Goal: Task Accomplishment & Management: Complete application form

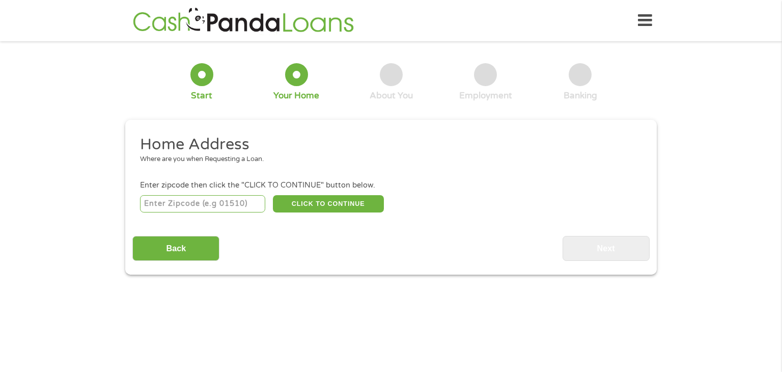
click at [181, 204] on input "number" at bounding box center [203, 203] width 126 height 17
type input "70458"
click at [328, 207] on button "CLICK TO CONTINUE" at bounding box center [328, 203] width 111 height 17
type input "70458"
type input "Slidell"
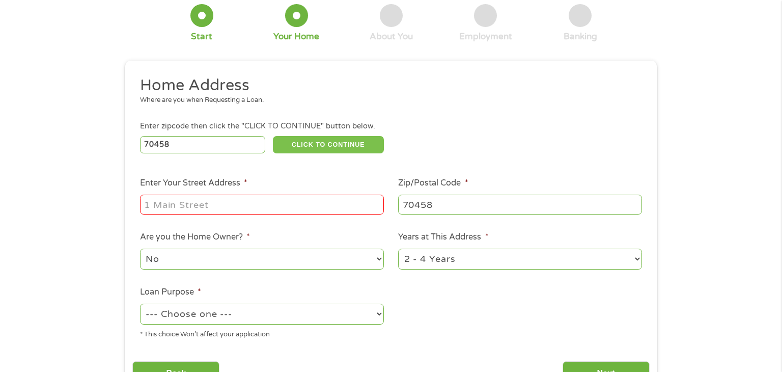
scroll to position [65, 0]
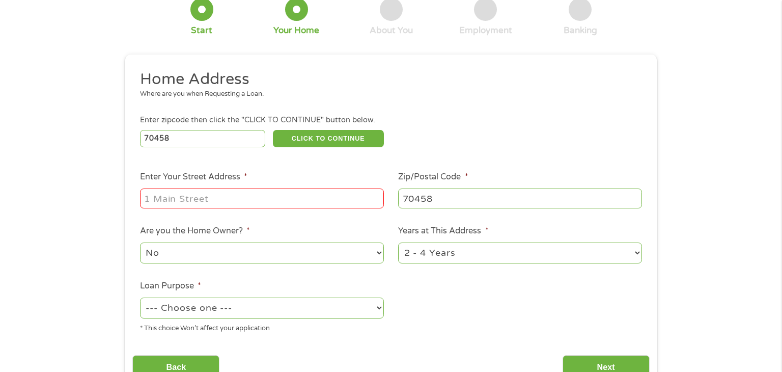
click at [196, 197] on input "Enter Your Street Address *" at bounding box center [262, 197] width 244 height 19
type input "[STREET_ADDRESS]"
click at [640, 255] on select "1 Year or less 1 - 2 Years 2 - 4 Years Over 4 Years" at bounding box center [520, 252] width 244 height 21
select select "60months"
click at [398, 243] on select "1 Year or less 1 - 2 Years 2 - 4 Years Over 4 Years" at bounding box center [520, 252] width 244 height 21
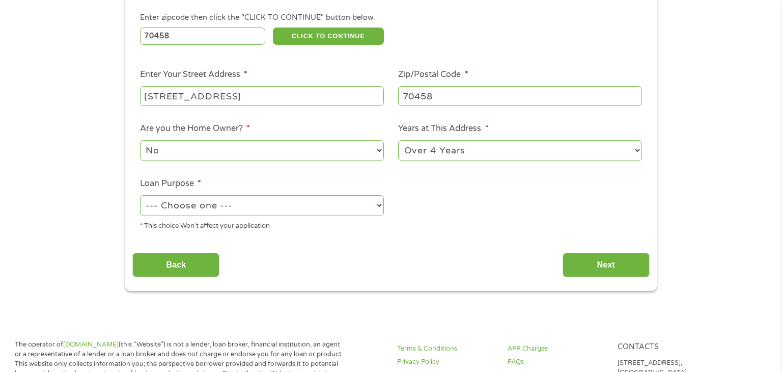
scroll to position [171, 0]
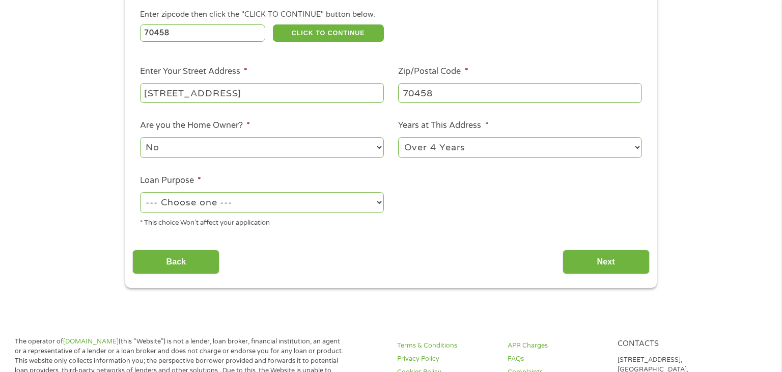
click at [379, 204] on select "--- Choose one --- Pay Bills Debt Consolidation Home Improvement Major Purchase…" at bounding box center [262, 202] width 244 height 21
select select "paybills"
click at [140, 193] on select "--- Choose one --- Pay Bills Debt Consolidation Home Improvement Major Purchase…" at bounding box center [262, 202] width 244 height 21
click at [614, 266] on input "Next" at bounding box center [606, 262] width 87 height 25
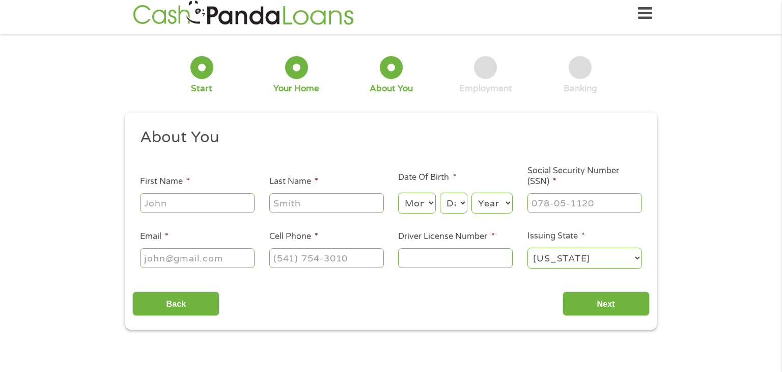
scroll to position [0, 0]
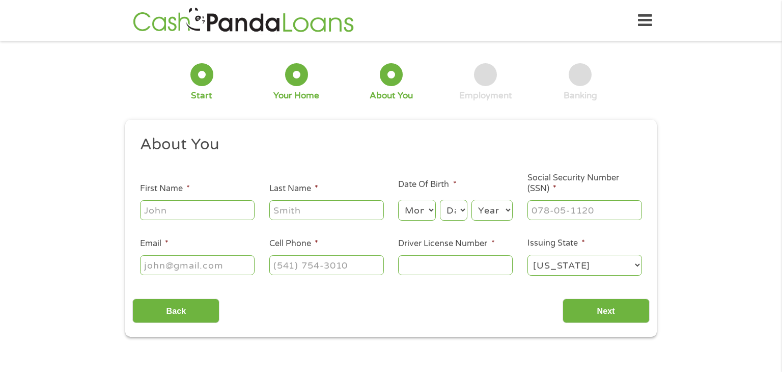
click at [188, 210] on input "First Name *" at bounding box center [197, 209] width 115 height 19
type input "[PERSON_NAME]"
type input "[EMAIL_ADDRESS][DOMAIN_NAME]"
type input "[PHONE_NUMBER]"
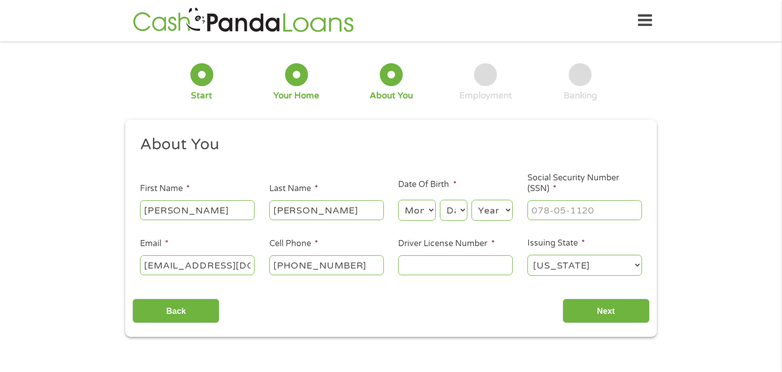
click at [432, 211] on select "Month 1 2 3 4 5 6 7 8 9 10 11 12" at bounding box center [416, 210] width 37 height 21
select select "4"
click at [398, 200] on select "Month 1 2 3 4 5 6 7 8 9 10 11 12" at bounding box center [416, 210] width 37 height 21
click at [465, 211] on select "Day 1 2 3 4 5 6 7 8 9 10 11 12 13 14 15 16 17 18 19 20 21 22 23 24 25 26 27 28 …" at bounding box center [453, 210] width 27 height 21
select select "23"
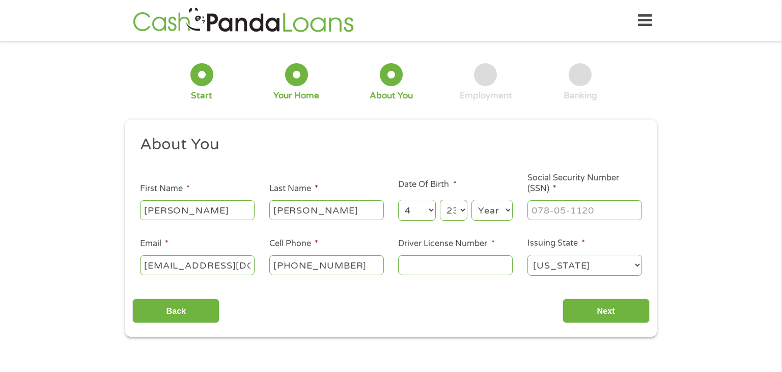
click at [440, 200] on select "Day 1 2 3 4 5 6 7 8 9 10 11 12 13 14 15 16 17 18 19 20 21 22 23 24 25 26 27 28 …" at bounding box center [453, 210] width 27 height 21
click at [503, 210] on select "Year [DATE] 2006 2005 2004 2003 2002 2001 2000 1999 1998 1997 1996 1995 1994 19…" at bounding box center [492, 210] width 41 height 21
select select "1958"
click at [472, 200] on select "Year [DATE] 2006 2005 2004 2003 2002 2001 2000 1999 1998 1997 1996 1995 1994 19…" at bounding box center [492, 210] width 41 height 21
click at [545, 216] on input "___-__-____" at bounding box center [585, 209] width 115 height 19
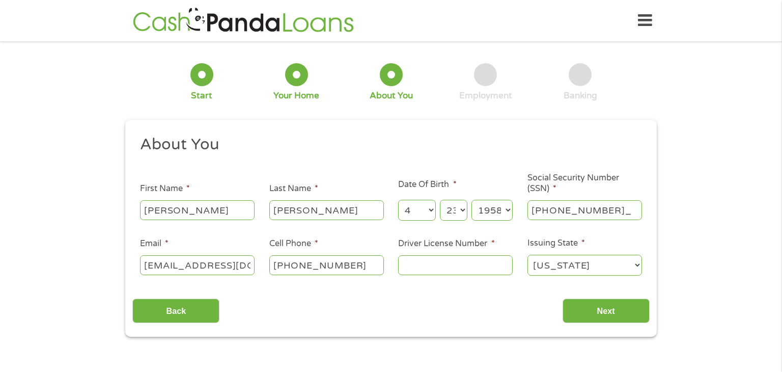
type input "248-11-9254"
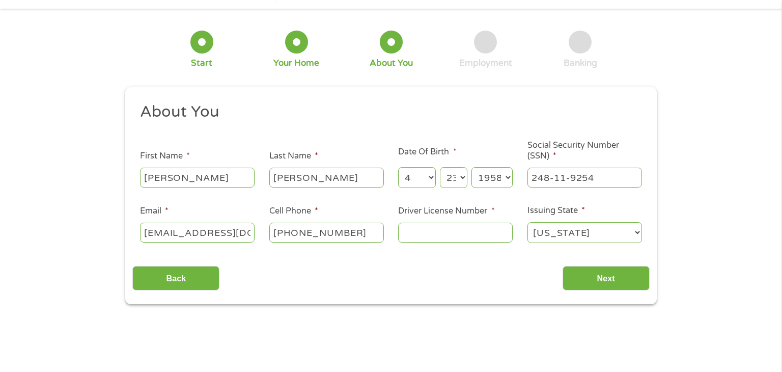
scroll to position [34, 0]
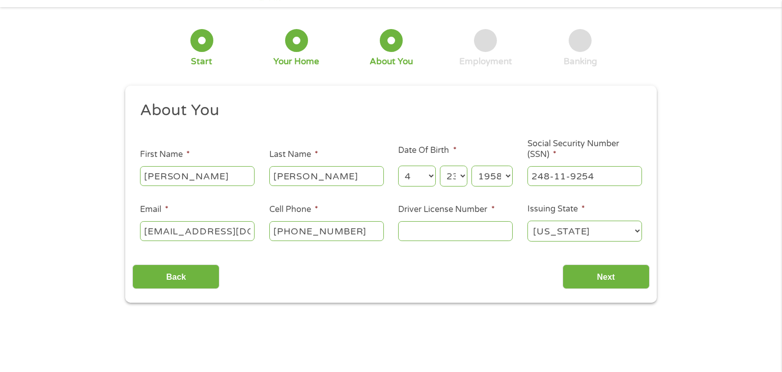
click at [412, 236] on input "Driver License Number *" at bounding box center [455, 230] width 115 height 19
click at [418, 233] on input "Driver License Number *" at bounding box center [455, 230] width 115 height 19
type input "010336676"
click at [612, 277] on input "Next" at bounding box center [606, 276] width 87 height 25
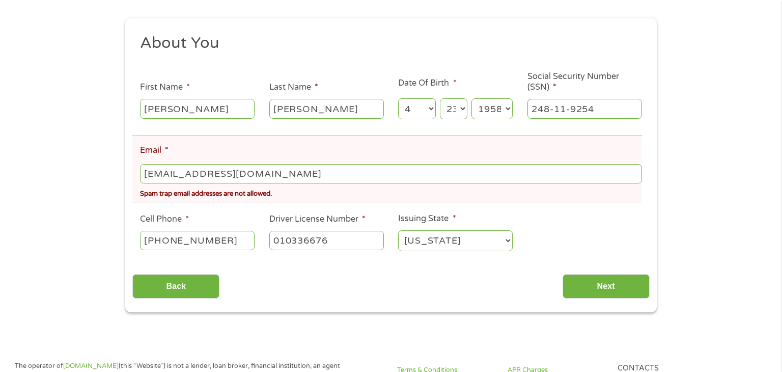
scroll to position [140, 0]
click at [295, 175] on input "[EMAIL_ADDRESS][DOMAIN_NAME]" at bounding box center [391, 172] width 502 height 19
type input "P"
type input "[EMAIL_ADDRESS]>COM"
click at [710, 247] on div "There was a problem with your submission. Please review the fields below. 1 Sta…" at bounding box center [391, 109] width 782 height 403
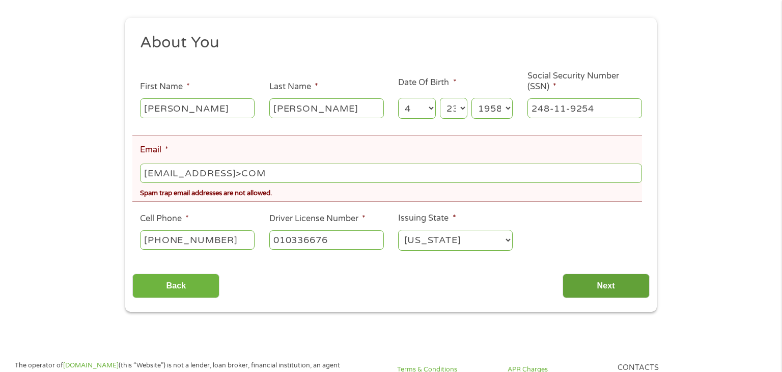
click at [594, 289] on input "Next" at bounding box center [606, 285] width 87 height 25
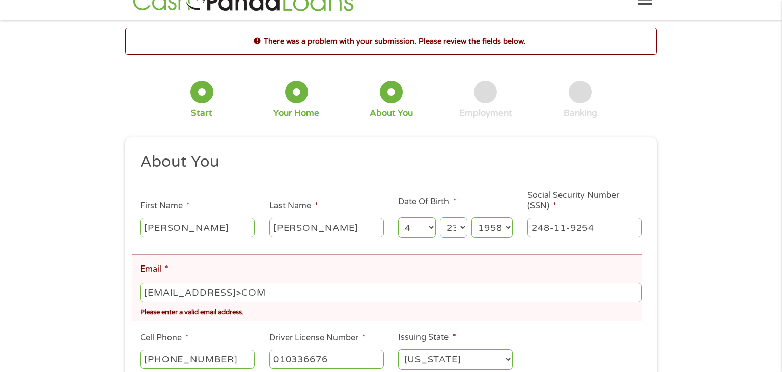
scroll to position [0, 0]
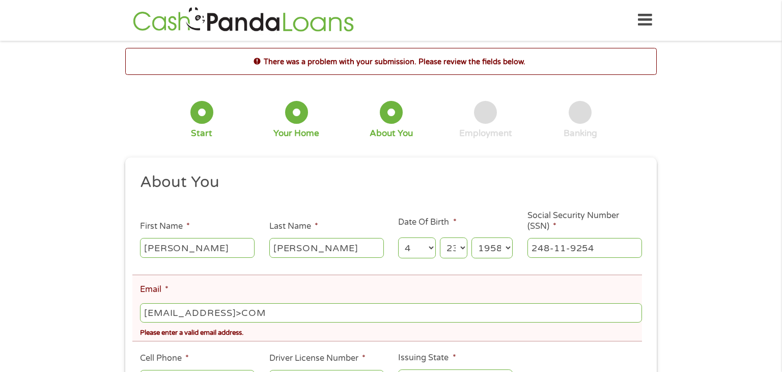
click at [605, 288] on div "About You This field is hidden when viewing the form Title * --- Choose one ---…" at bounding box center [390, 305] width 517 height 266
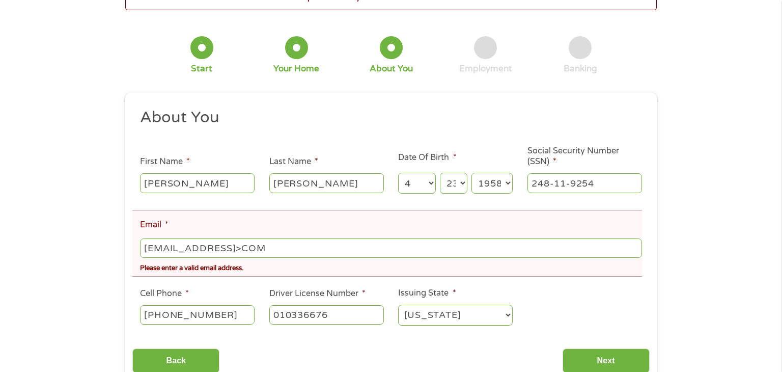
scroll to position [65, 0]
click at [256, 251] on input "[EMAIL_ADDRESS]>COM" at bounding box center [391, 247] width 502 height 19
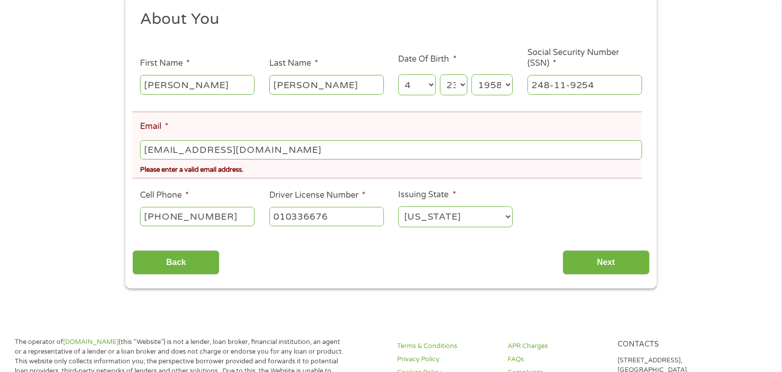
scroll to position [164, 0]
type input "[EMAIL_ADDRESS][DOMAIN_NAME]"
click at [607, 261] on input "Next" at bounding box center [606, 262] width 87 height 25
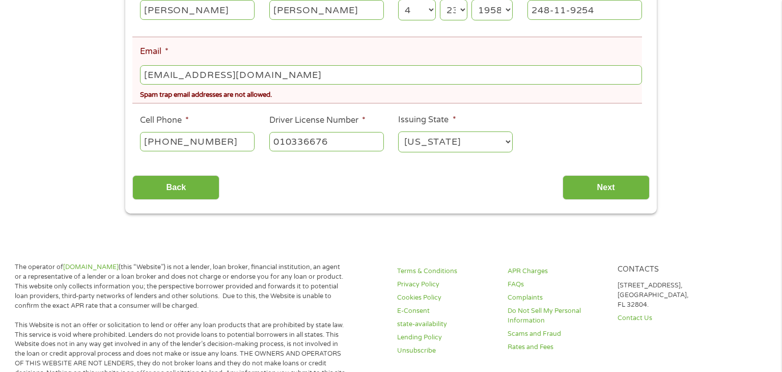
scroll to position [239, 0]
click at [292, 78] on input "[EMAIL_ADDRESS][DOMAIN_NAME]" at bounding box center [391, 73] width 502 height 19
click at [257, 98] on div "Spam trap email addresses are not allowed." at bounding box center [391, 93] width 502 height 14
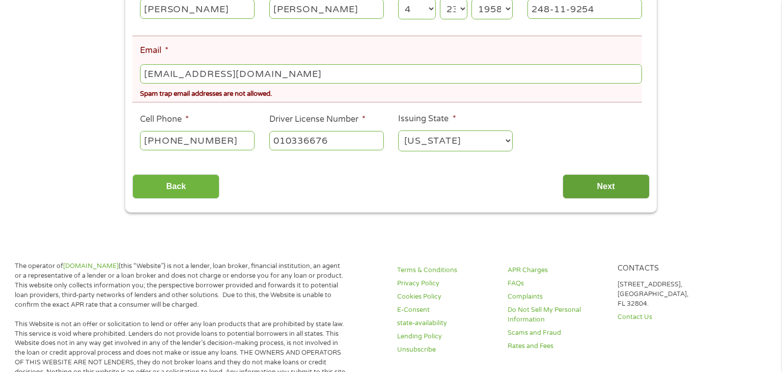
click at [606, 190] on input "Next" at bounding box center [606, 186] width 87 height 25
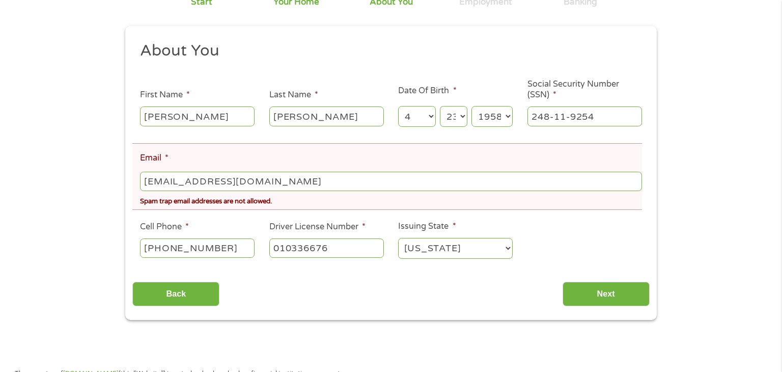
scroll to position [164, 0]
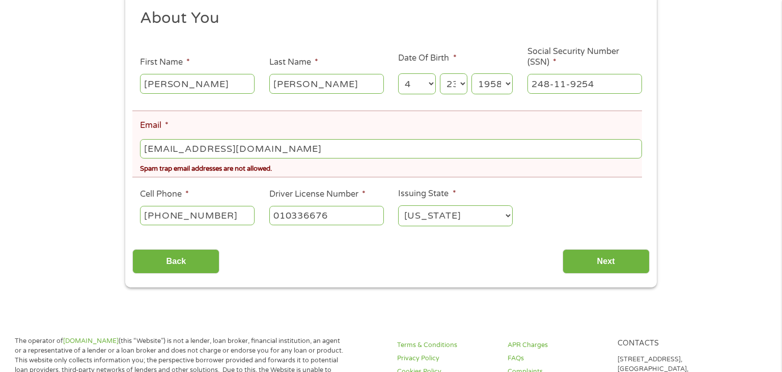
click at [293, 148] on input "[EMAIL_ADDRESS][DOMAIN_NAME]" at bounding box center [391, 148] width 502 height 19
type input "P"
type input "[EMAIL_ADDRESS][DOMAIN_NAME]"
click at [632, 215] on ul "About You This field is hidden when viewing the form Title * --- Choose one ---…" at bounding box center [390, 121] width 517 height 227
click at [602, 263] on input "Next" at bounding box center [606, 261] width 87 height 25
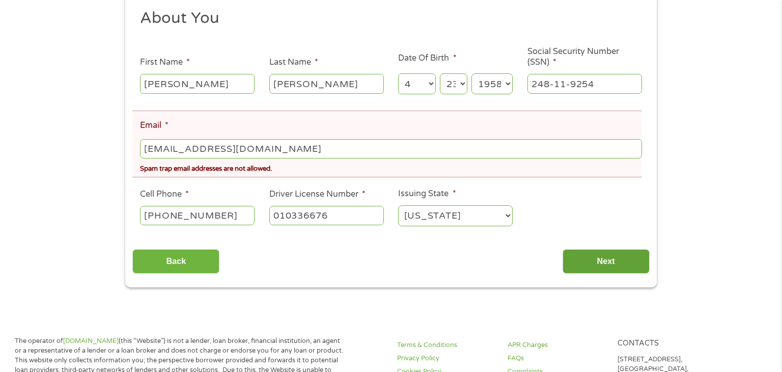
click at [604, 264] on input "Next" at bounding box center [606, 261] width 87 height 25
click at [283, 167] on div "Spam trap email addresses are not allowed." at bounding box center [391, 167] width 502 height 14
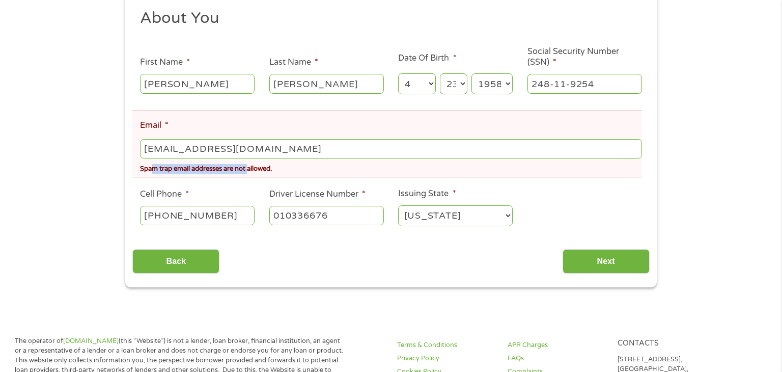
drag, startPoint x: 150, startPoint y: 164, endPoint x: 253, endPoint y: 176, distance: 103.5
click at [253, 174] on div "Spam trap email addresses are not allowed." at bounding box center [391, 167] width 502 height 14
click at [270, 174] on div "Spam trap email addresses are not allowed." at bounding box center [391, 167] width 502 height 14
click at [271, 174] on div "Spam trap email addresses are not allowed." at bounding box center [391, 167] width 502 height 14
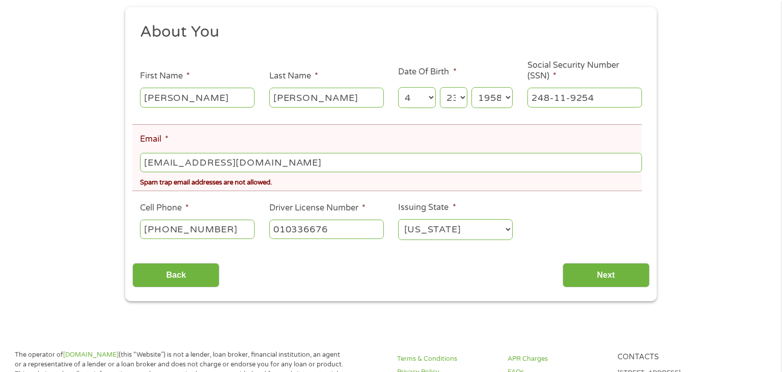
scroll to position [144, 0]
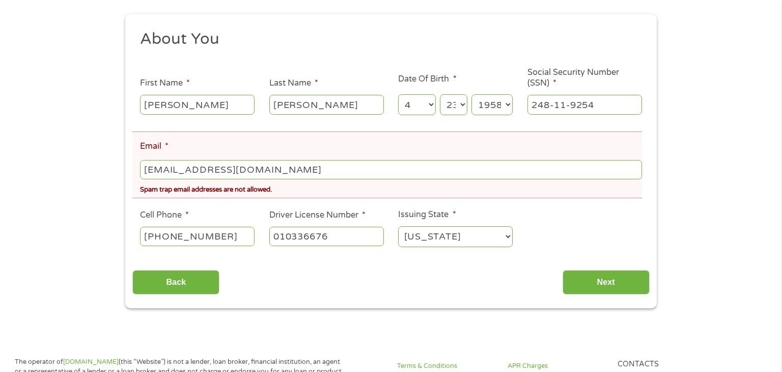
click at [335, 173] on input "[EMAIL_ADDRESS][DOMAIN_NAME]" at bounding box center [391, 169] width 502 height 19
click at [210, 146] on li "Email * [EMAIL_ADDRESS][DOMAIN_NAME] Spam trap email addresses are not allowed." at bounding box center [387, 164] width 510 height 67
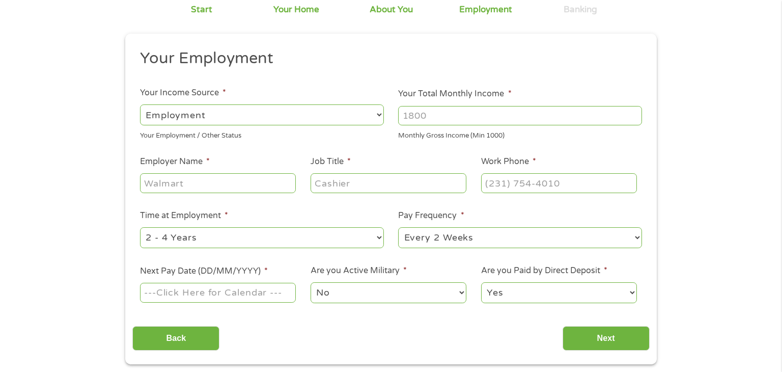
scroll to position [87, 0]
click at [378, 113] on select "--- Choose one --- Employment [DEMOGRAPHIC_DATA] Benefits" at bounding box center [262, 114] width 244 height 21
click at [140, 104] on select "--- Choose one --- Employment [DEMOGRAPHIC_DATA] Benefits" at bounding box center [262, 114] width 244 height 21
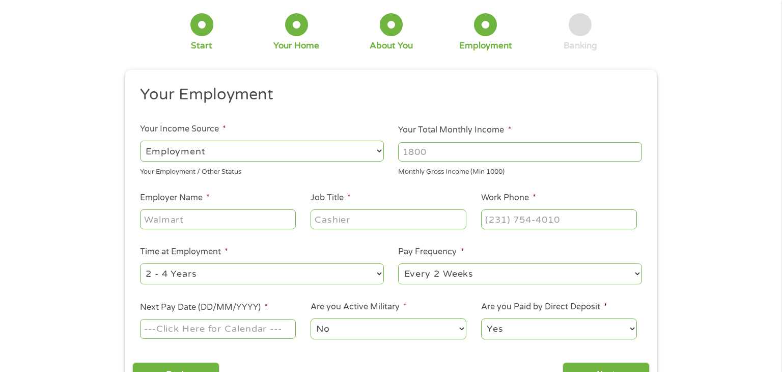
scroll to position [45, 0]
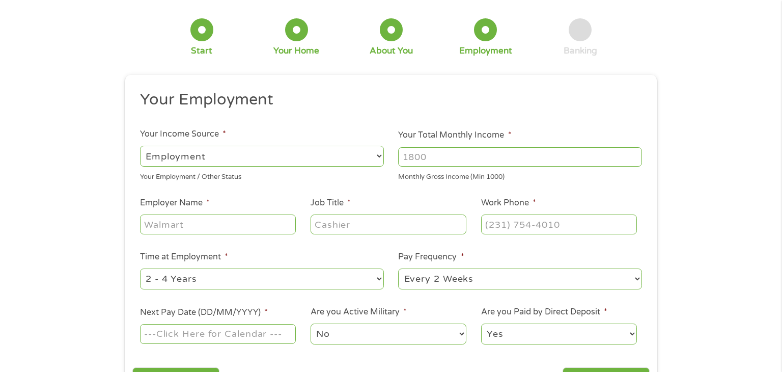
click at [380, 155] on select "--- Choose one --- Employment [DEMOGRAPHIC_DATA] Benefits" at bounding box center [262, 156] width 244 height 21
click at [140, 146] on select "--- Choose one --- Employment [DEMOGRAPHIC_DATA] Benefits" at bounding box center [262, 156] width 244 height 21
click at [410, 157] on input "Your Total Monthly Income *" at bounding box center [520, 156] width 244 height 19
type input "3200.00"
click at [161, 225] on input "Employer Name *" at bounding box center [218, 223] width 156 height 19
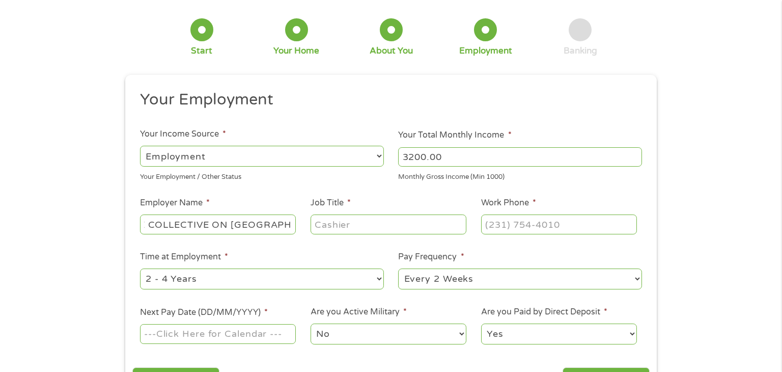
scroll to position [0, 29]
type input "THE COLLECTIVE ON [GEOGRAPHIC_DATA]"
click at [326, 228] on input "Job Title *" at bounding box center [389, 223] width 156 height 19
type input "ADMIN"
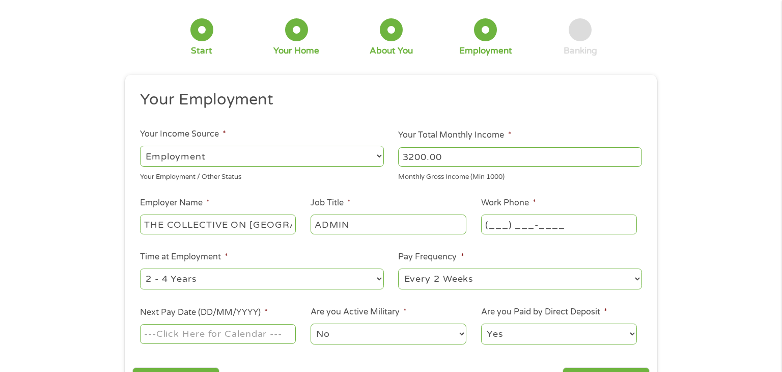
click at [493, 225] on input "(___) ___-____" at bounding box center [559, 223] width 156 height 19
type input "[PHONE_NUMBER]"
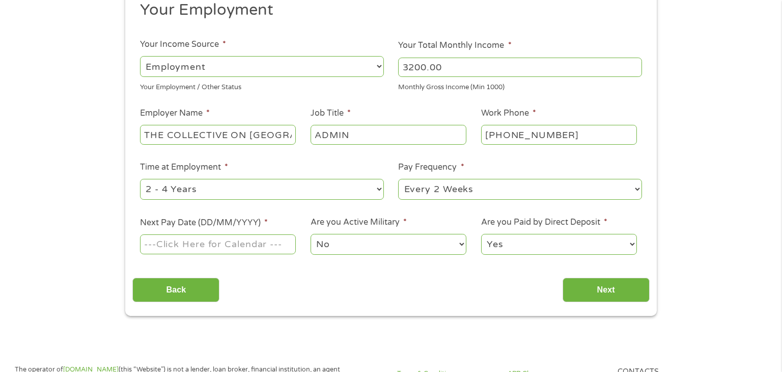
scroll to position [136, 0]
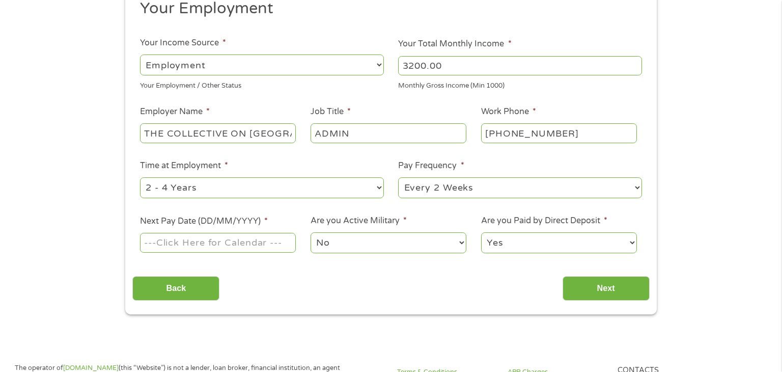
click at [172, 246] on input "Next Pay Date (DD/MM/YYYY) *" at bounding box center [218, 242] width 156 height 19
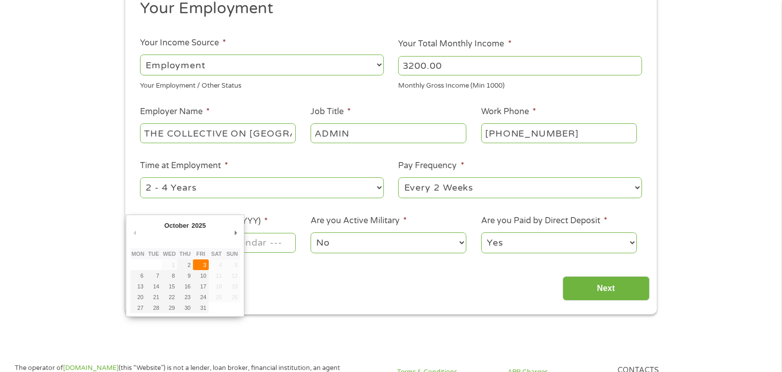
type input "[DATE]"
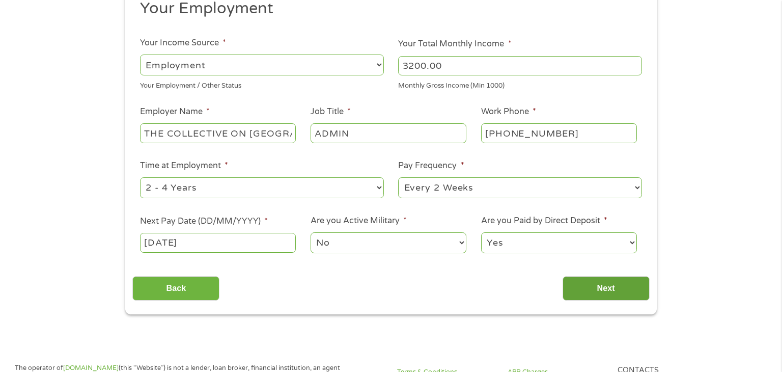
click at [602, 287] on input "Next" at bounding box center [606, 288] width 87 height 25
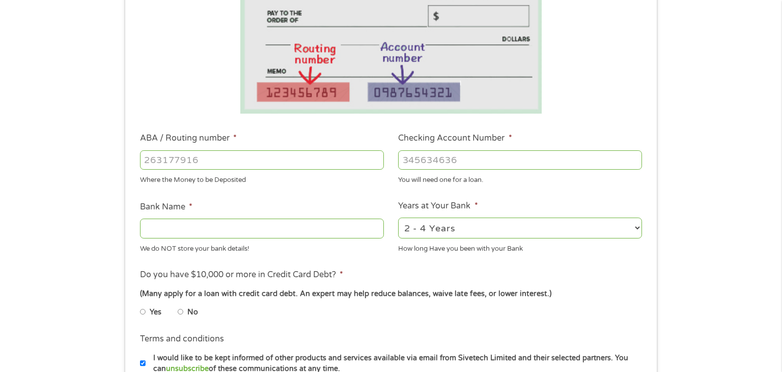
scroll to position [209, 0]
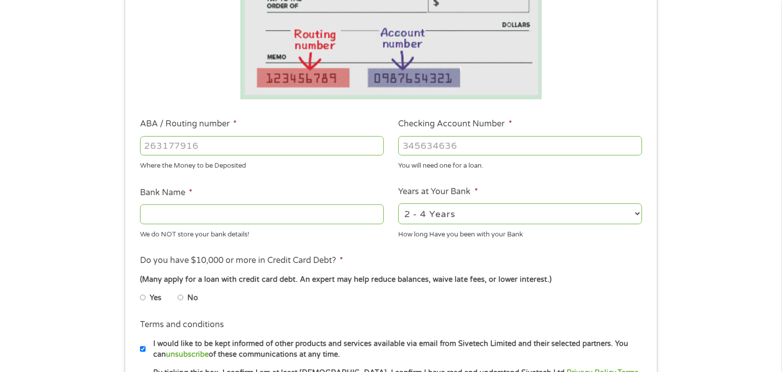
click at [173, 142] on input "ABA / Routing number *" at bounding box center [262, 145] width 244 height 19
type input "103100195"
type input "CENTRAL NATIONAL BANK TRUST"
type input "103100195"
click at [418, 151] on input "Checking Account Number *" at bounding box center [520, 145] width 244 height 19
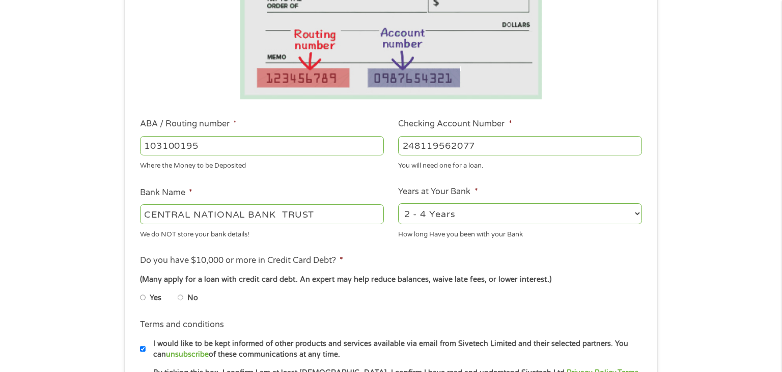
type input "248119562077"
click at [637, 212] on select "2 - 4 Years 6 - 12 Months 1 - 2 Years Over 4 Years" at bounding box center [520, 213] width 244 height 21
select select "60months"
click at [398, 204] on select "2 - 4 Years 6 - 12 Months 1 - 2 Years Over 4 Years" at bounding box center [520, 213] width 244 height 21
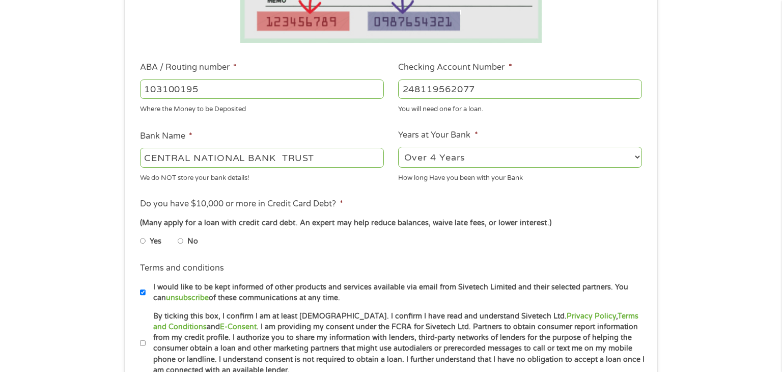
scroll to position [277, 0]
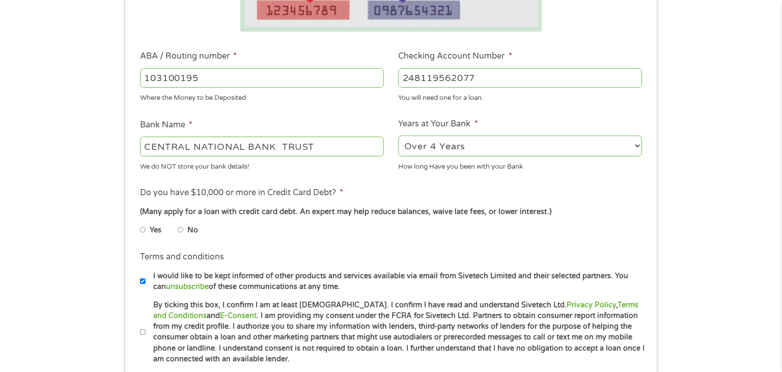
click at [180, 231] on input "No" at bounding box center [181, 229] width 6 height 16
radio input "true"
click at [180, 229] on input "No" at bounding box center [181, 229] width 6 height 16
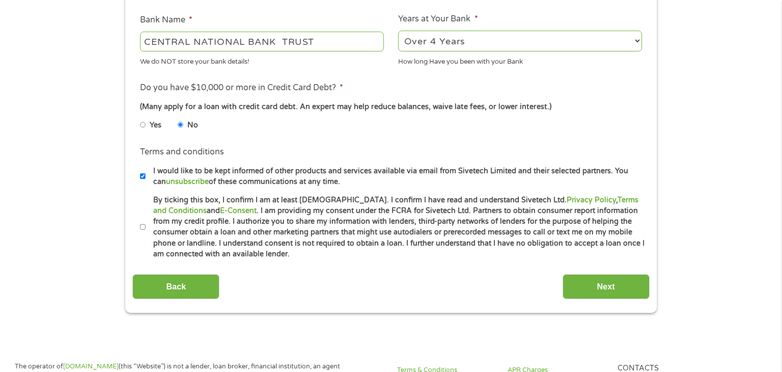
scroll to position [382, 0]
click at [144, 227] on input "By ticking this box, I confirm I am at least [DEMOGRAPHIC_DATA]. I confirm I ha…" at bounding box center [143, 226] width 6 height 16
checkbox input "true"
click at [609, 285] on input "Next" at bounding box center [606, 285] width 87 height 25
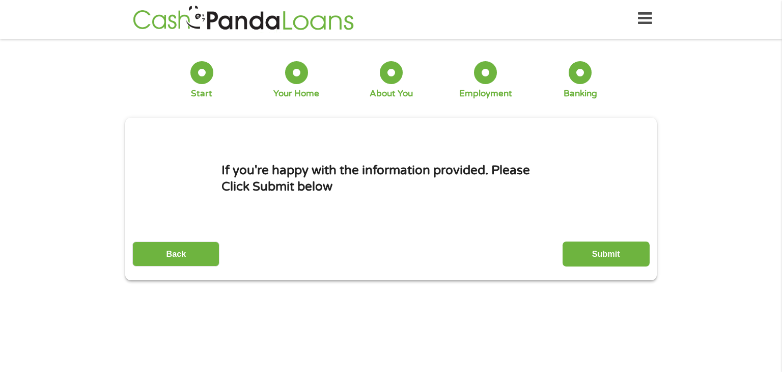
scroll to position [0, 0]
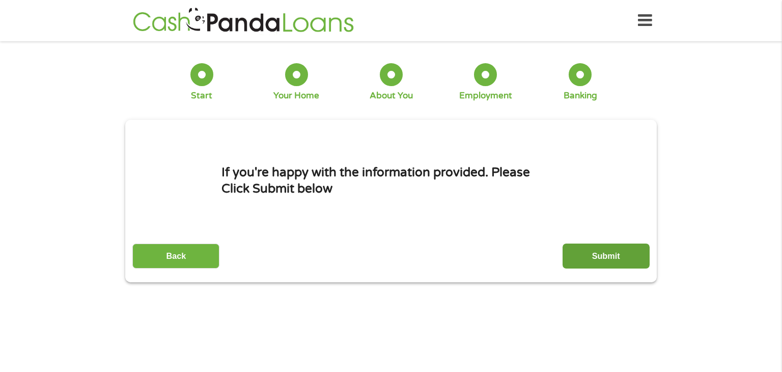
click at [610, 257] on input "Submit" at bounding box center [606, 255] width 87 height 25
